Goal: Information Seeking & Learning: Check status

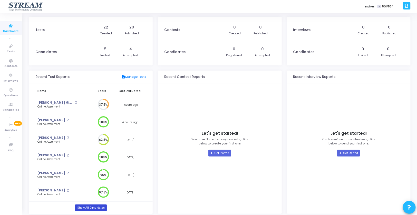
click at [90, 207] on link "Show All Candidates" at bounding box center [91, 207] width 32 height 7
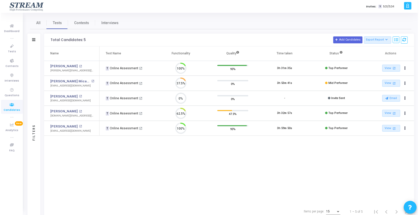
scroll to position [11, 13]
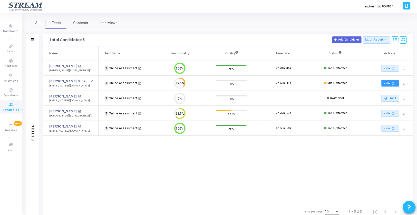
click at [395, 83] on link "View open_in_new" at bounding box center [390, 83] width 18 height 7
click at [66, 66] on link "Omar Ahmed" at bounding box center [62, 66] width 27 height 5
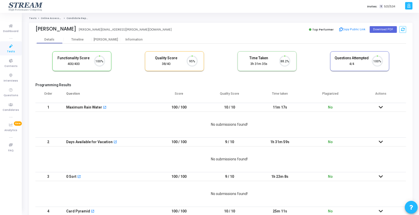
scroll to position [11, 13]
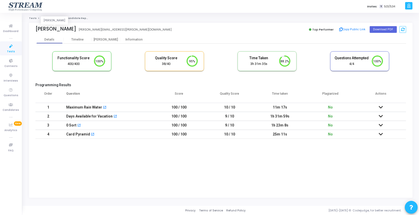
drag, startPoint x: 35, startPoint y: 29, endPoint x: 49, endPoint y: 29, distance: 13.8
click at [49, 29] on div "Omar Ahmed" at bounding box center [55, 29] width 41 height 6
copy div "Omar"
click at [353, 30] on button "Copy Public Link" at bounding box center [351, 30] width 29 height 8
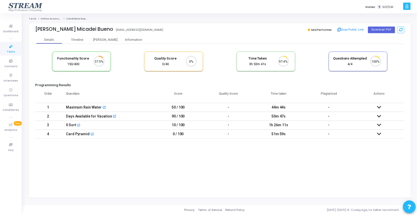
scroll to position [11, 13]
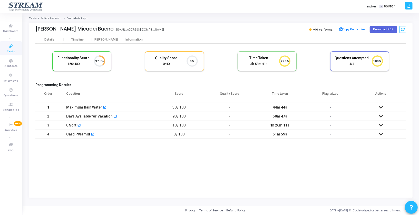
click at [380, 108] on icon at bounding box center [381, 107] width 4 height 4
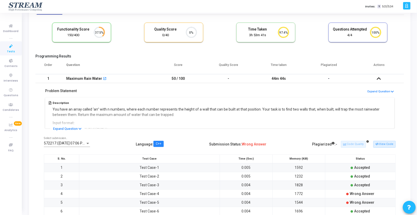
scroll to position [28, 0]
click at [379, 78] on icon at bounding box center [379, 79] width 4 height 4
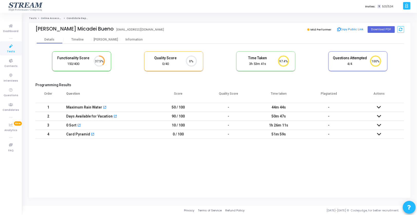
scroll to position [0, 0]
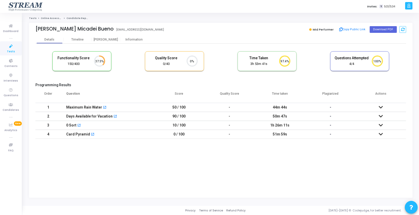
click at [381, 114] on icon at bounding box center [381, 116] width 4 height 4
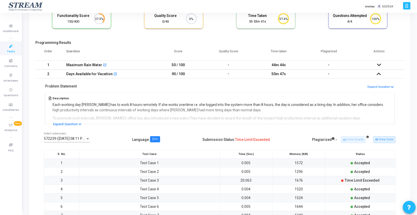
scroll to position [42, 0]
click at [377, 73] on icon at bounding box center [379, 74] width 4 height 4
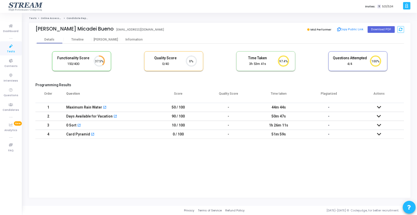
scroll to position [0, 0]
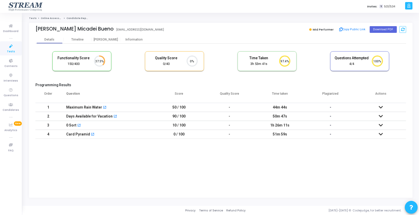
click at [380, 126] on icon at bounding box center [381, 125] width 4 height 4
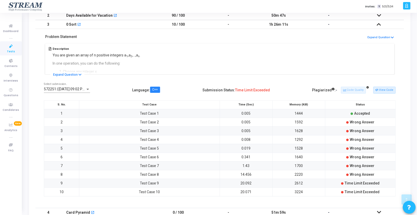
scroll to position [100, 0]
click at [380, 26] on icon at bounding box center [379, 25] width 4 height 4
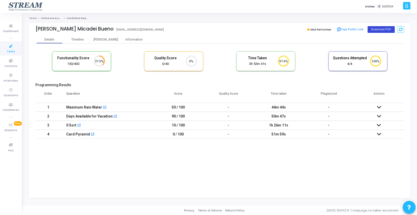
scroll to position [0, 0]
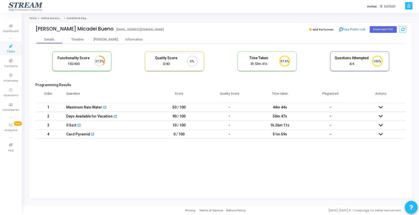
click at [381, 133] on icon at bounding box center [381, 134] width 4 height 4
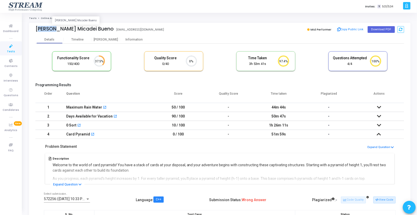
drag, startPoint x: 35, startPoint y: 28, endPoint x: 54, endPoint y: 29, distance: 19.0
click at [54, 29] on div "[PERSON_NAME] Micadei Bueno [PERSON_NAME] Micadei Bueno [EMAIL_ADDRESS][DOMAIN_…" at bounding box center [219, 29] width 381 height 13
copy div "Kaonan"
click at [355, 29] on button "Copy Public Link" at bounding box center [349, 30] width 29 height 8
